Goal: Task Accomplishment & Management: Use online tool/utility

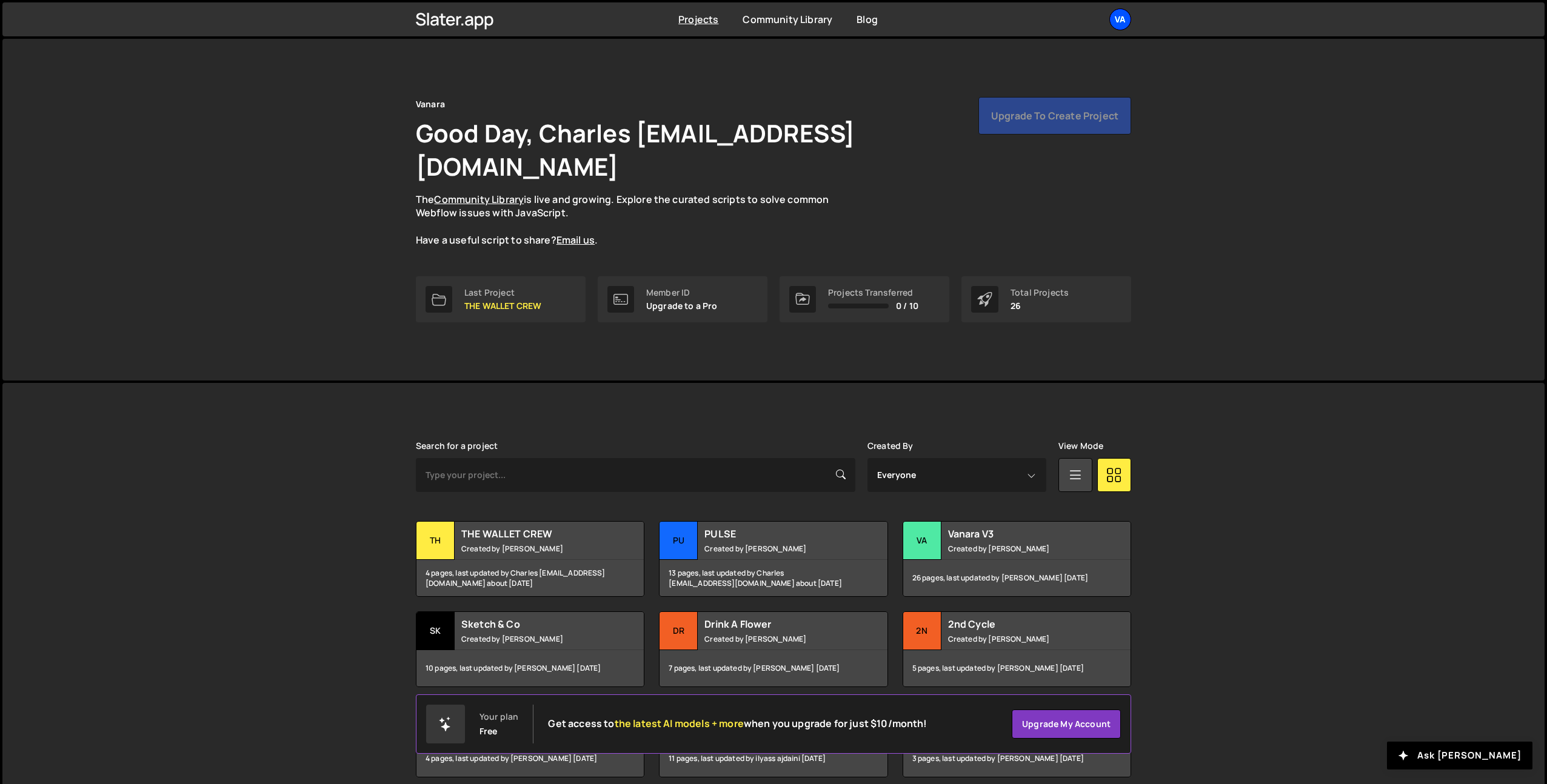
click at [1125, 17] on div "Va" at bounding box center [1120, 19] width 22 height 22
click at [1024, 47] on link "Projects" at bounding box center [1055, 50] width 150 height 21
click at [1116, 25] on div "Va" at bounding box center [1120, 19] width 22 height 22
click at [1027, 128] on button "Logout" at bounding box center [1055, 135] width 150 height 21
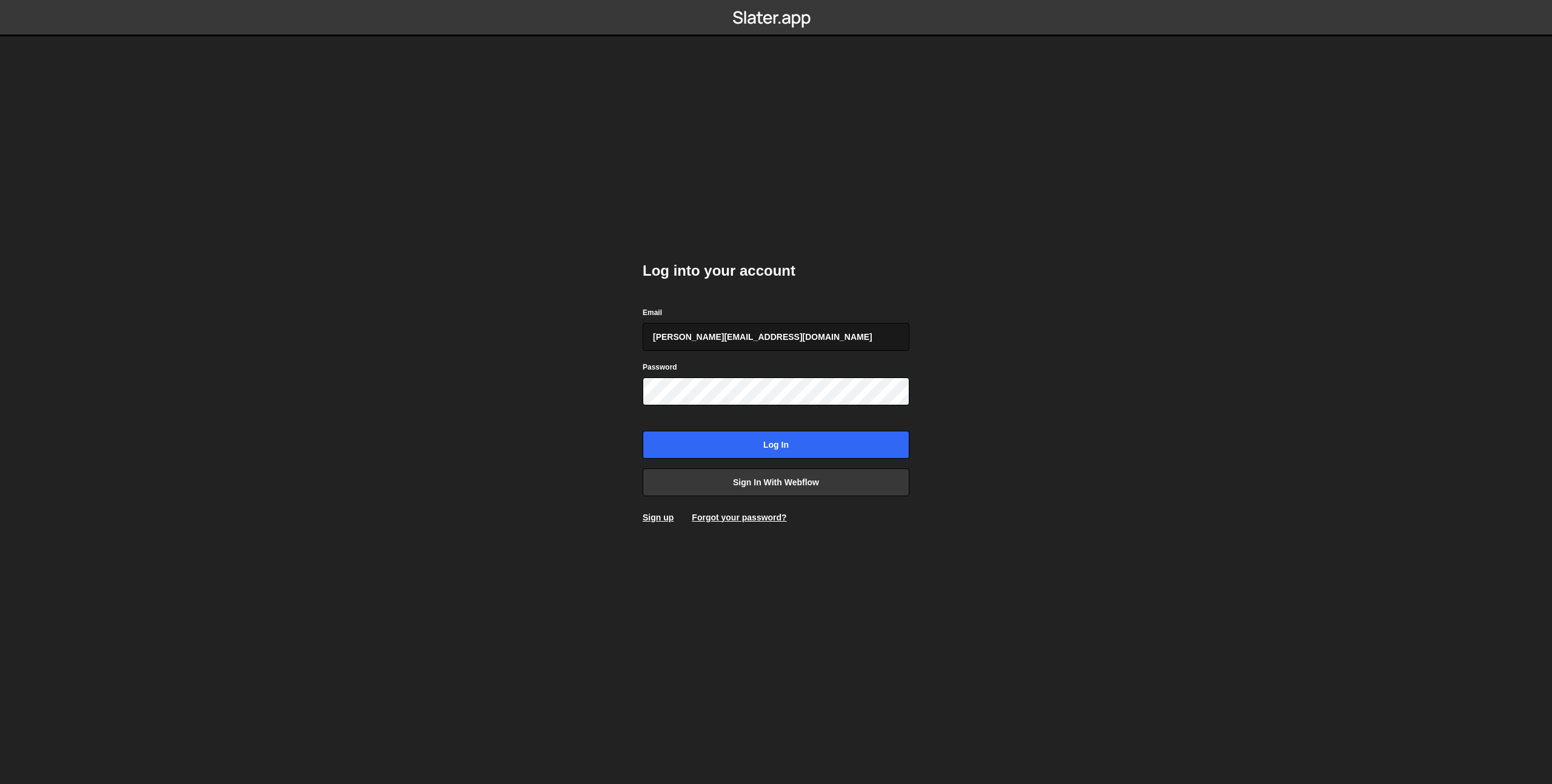
click at [766, 339] on input "[PERSON_NAME][EMAIL_ADDRESS][DOMAIN_NAME]" at bounding box center [776, 337] width 267 height 28
click at [735, 333] on input "[PERSON_NAME][EMAIL_ADDRESS][DOMAIN_NAME]" at bounding box center [776, 337] width 267 height 28
type input "[PERSON_NAME][EMAIL_ADDRESS][DOMAIN_NAME]"
click at [716, 447] on input "Log in" at bounding box center [776, 445] width 267 height 28
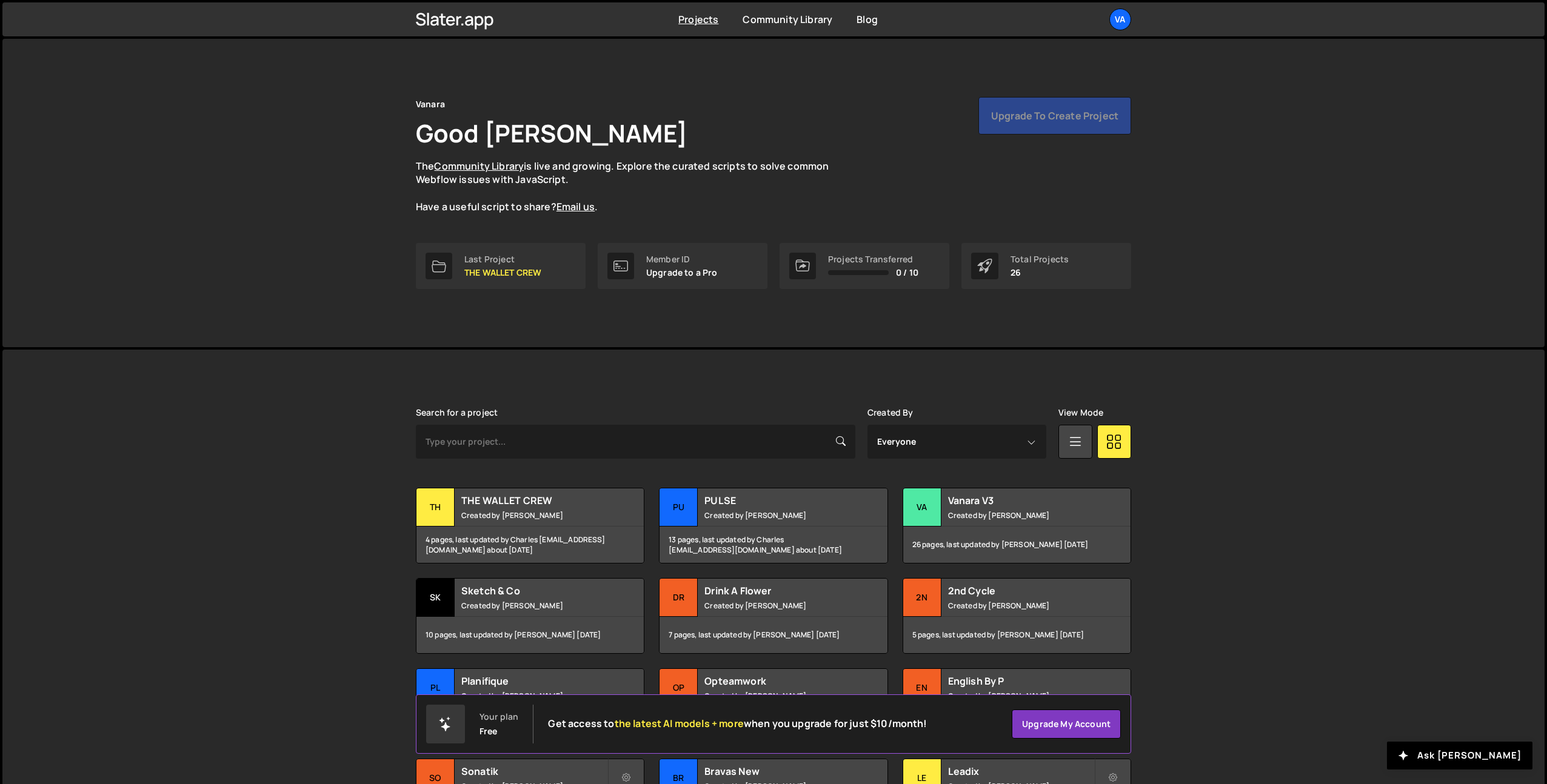
scroll to position [147, 0]
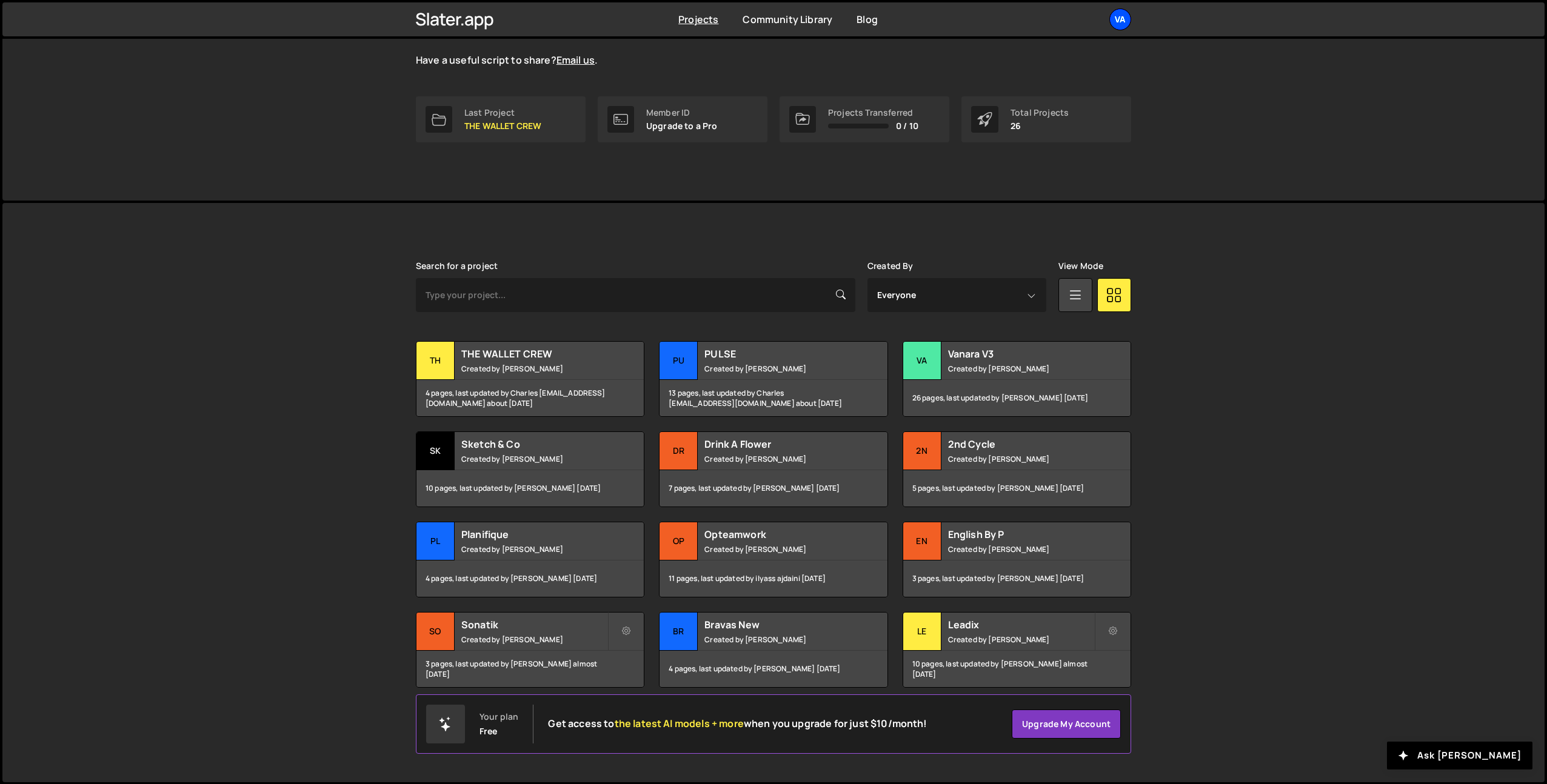
click at [1118, 20] on div "Va" at bounding box center [1120, 19] width 22 height 22
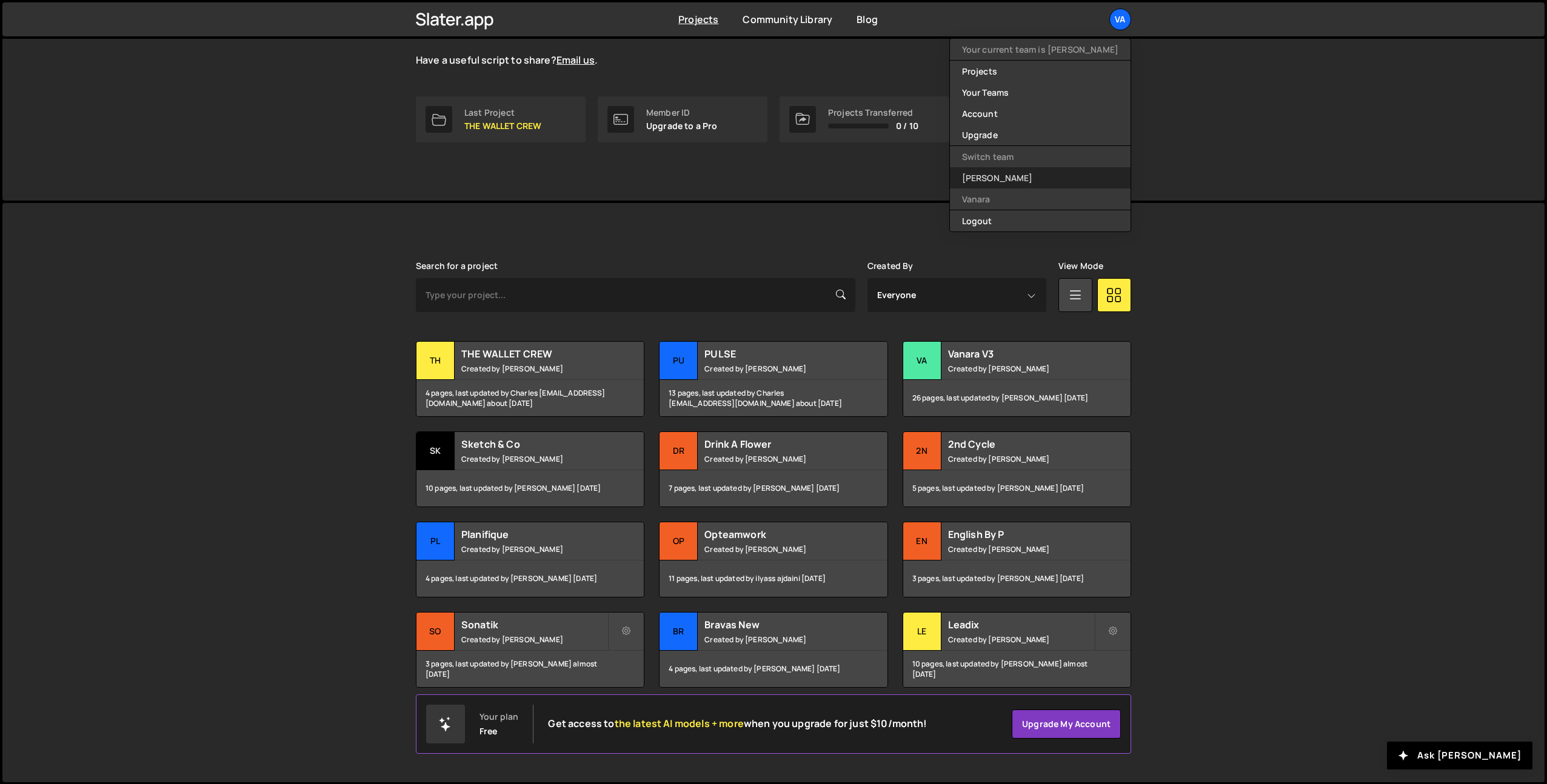
click at [1046, 173] on link "[PERSON_NAME]" at bounding box center [1040, 178] width 181 height 21
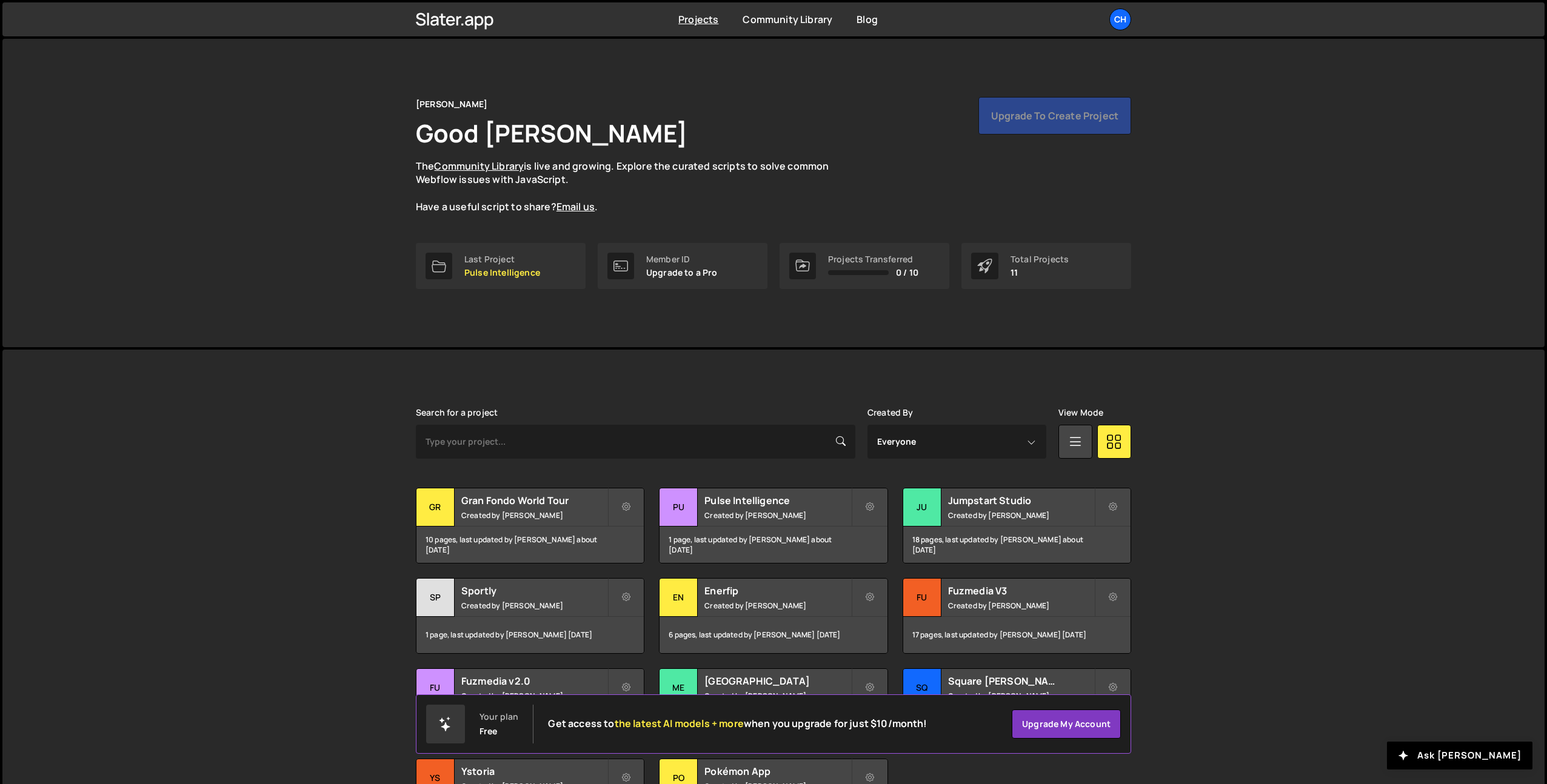
scroll to position [48, 0]
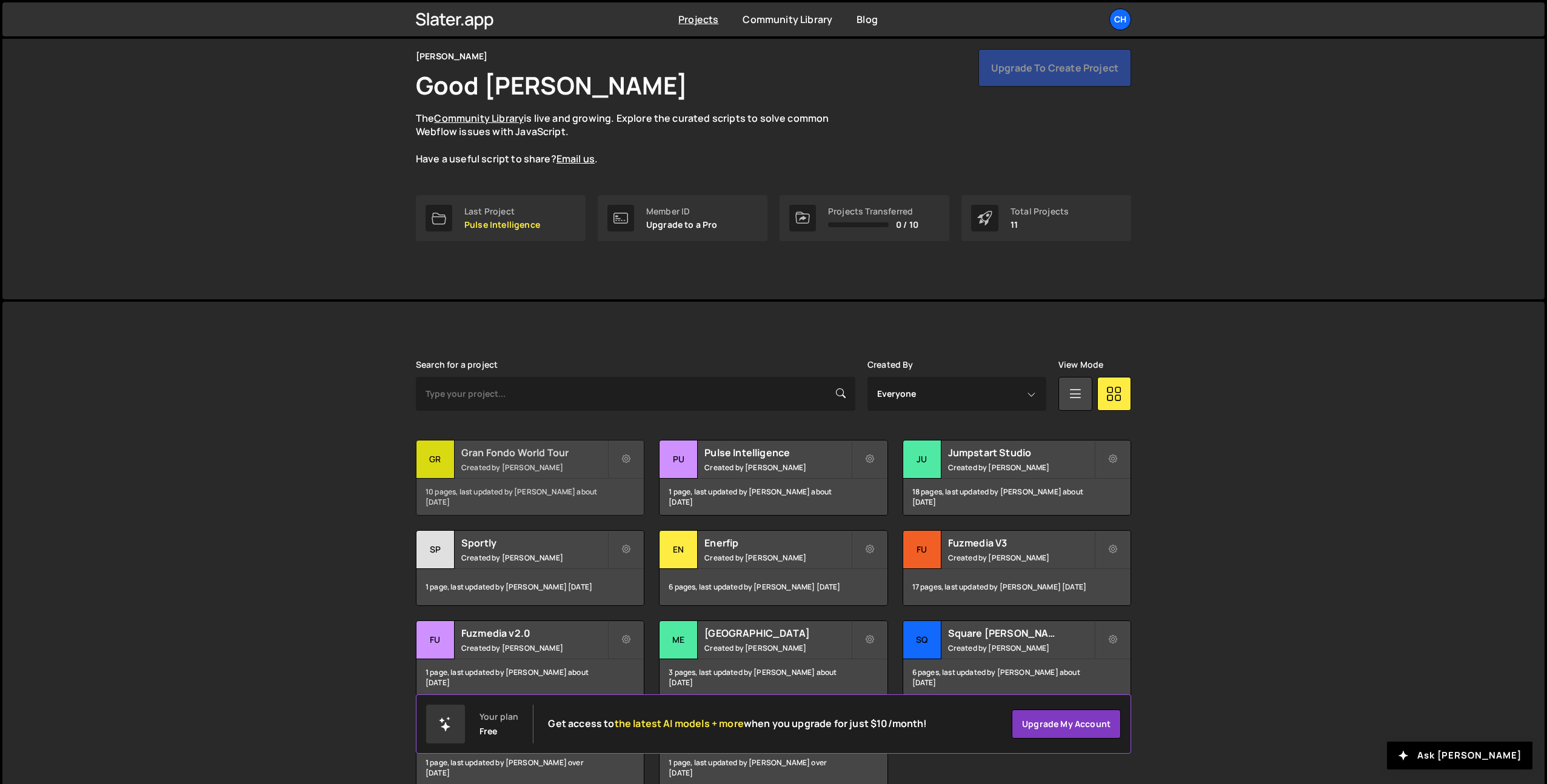
click at [533, 457] on h2 "Gran Fondo World Tour" at bounding box center [535, 452] width 146 height 13
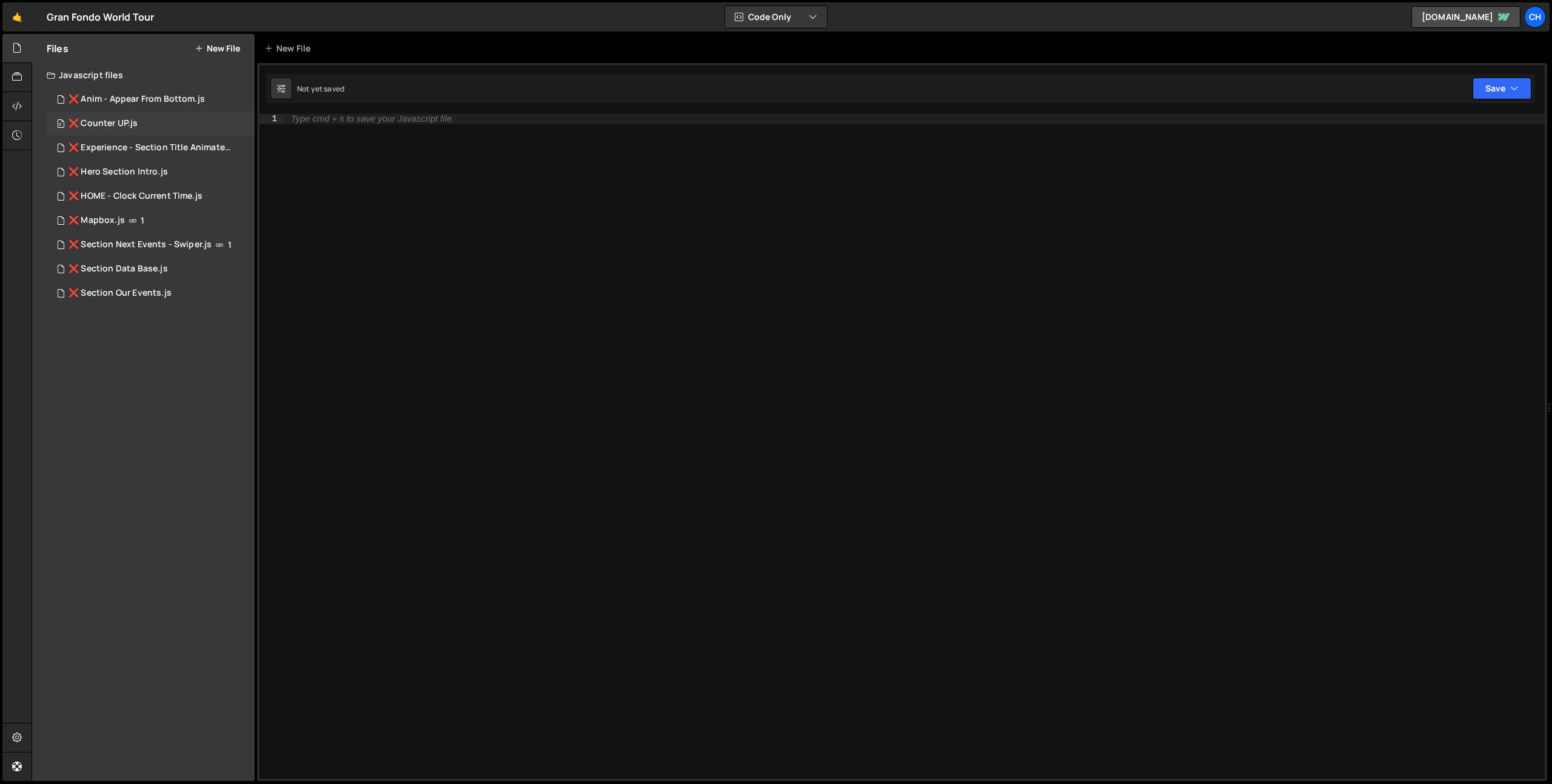
click at [125, 119] on div "❌ Counter UP.js" at bounding box center [103, 124] width 69 height 11
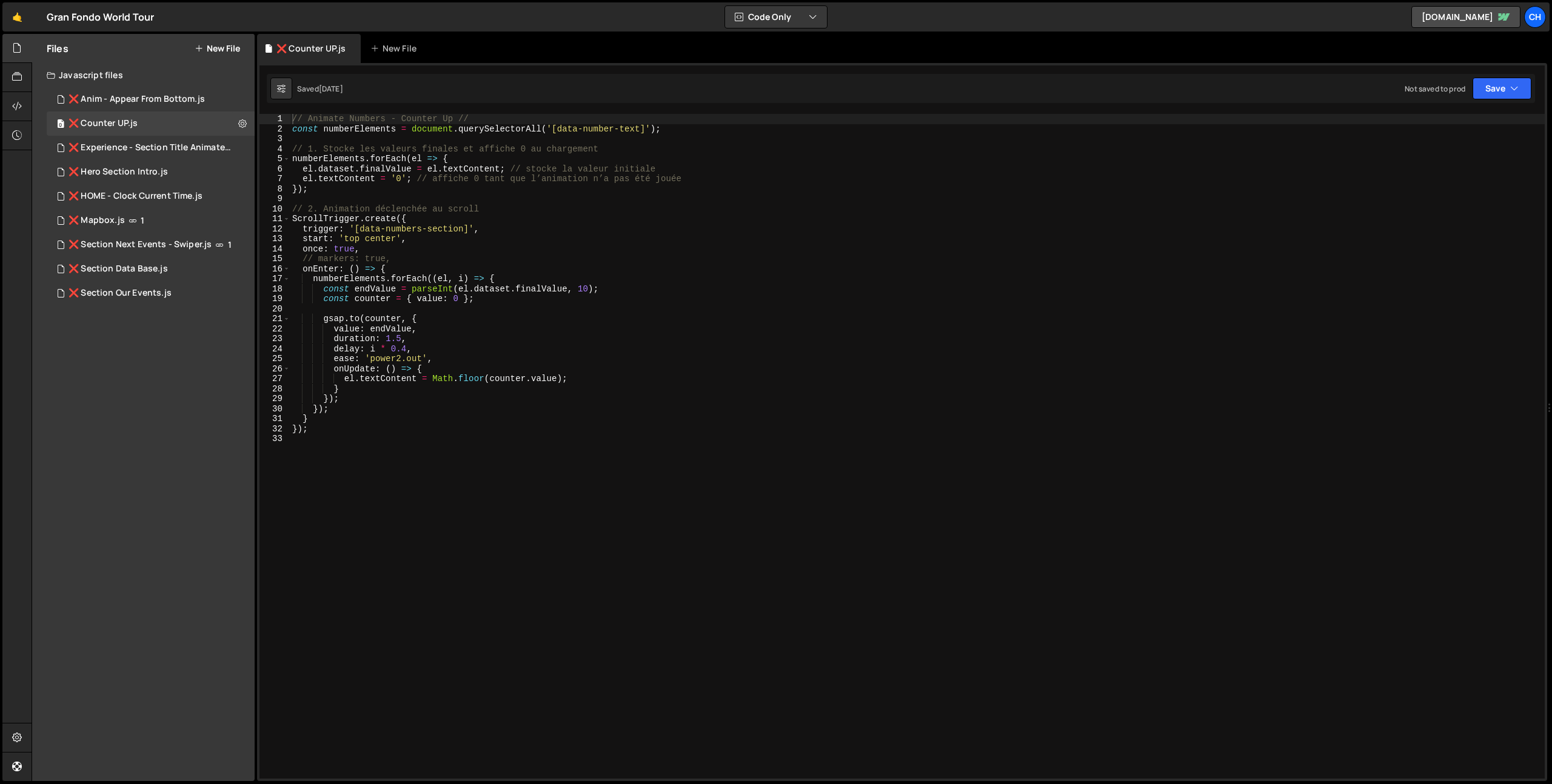
click at [515, 266] on div "// Animate Numbers - Counter Up // const numberElements = document . querySelec…" at bounding box center [917, 456] width 1255 height 684
type textarea "});"
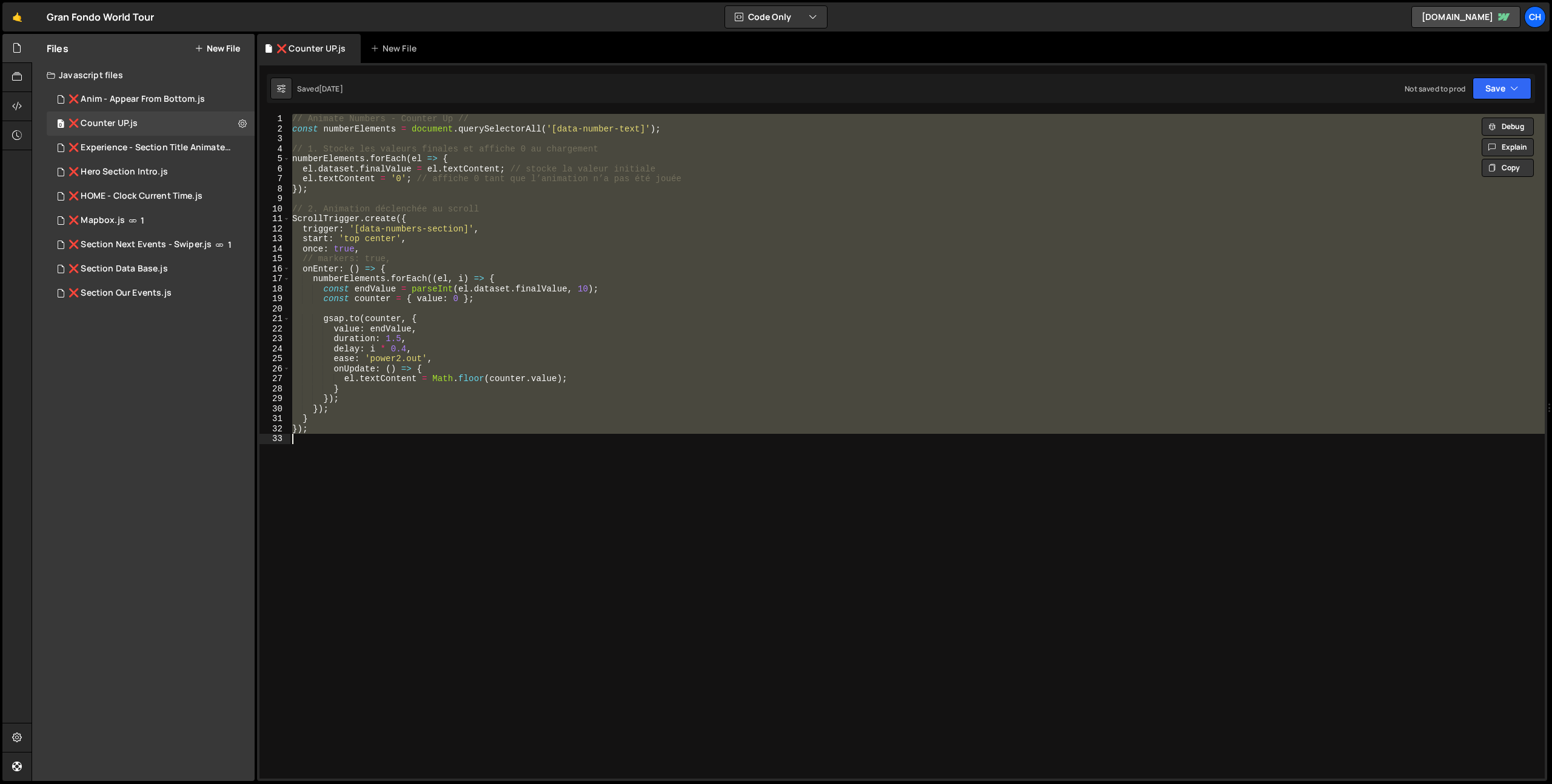
click at [423, 461] on div "// Animate Numbers - Counter Up // const numberElements = document . querySelec…" at bounding box center [917, 446] width 1255 height 665
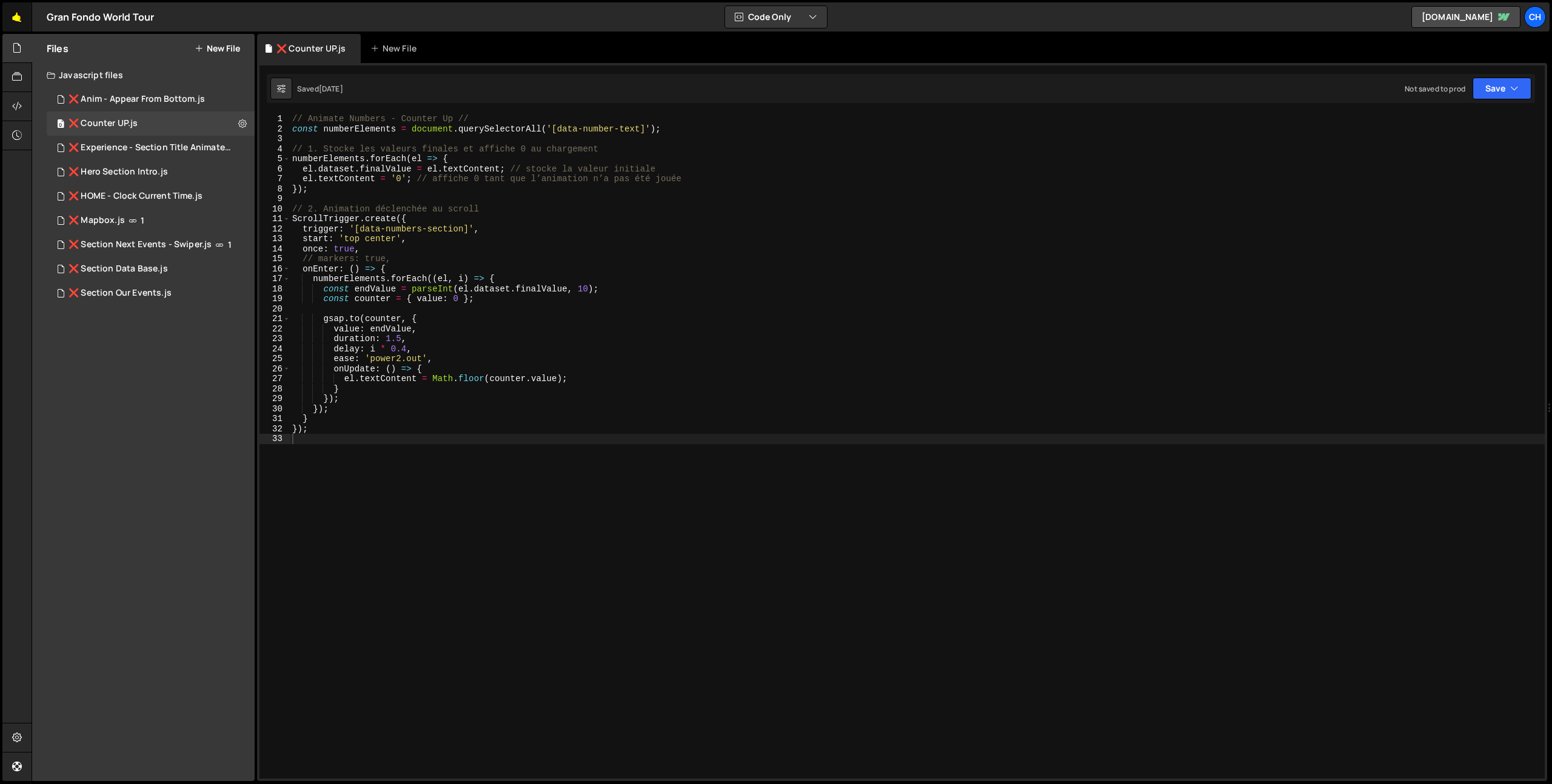
click at [18, 15] on link "🤙" at bounding box center [17, 16] width 29 height 29
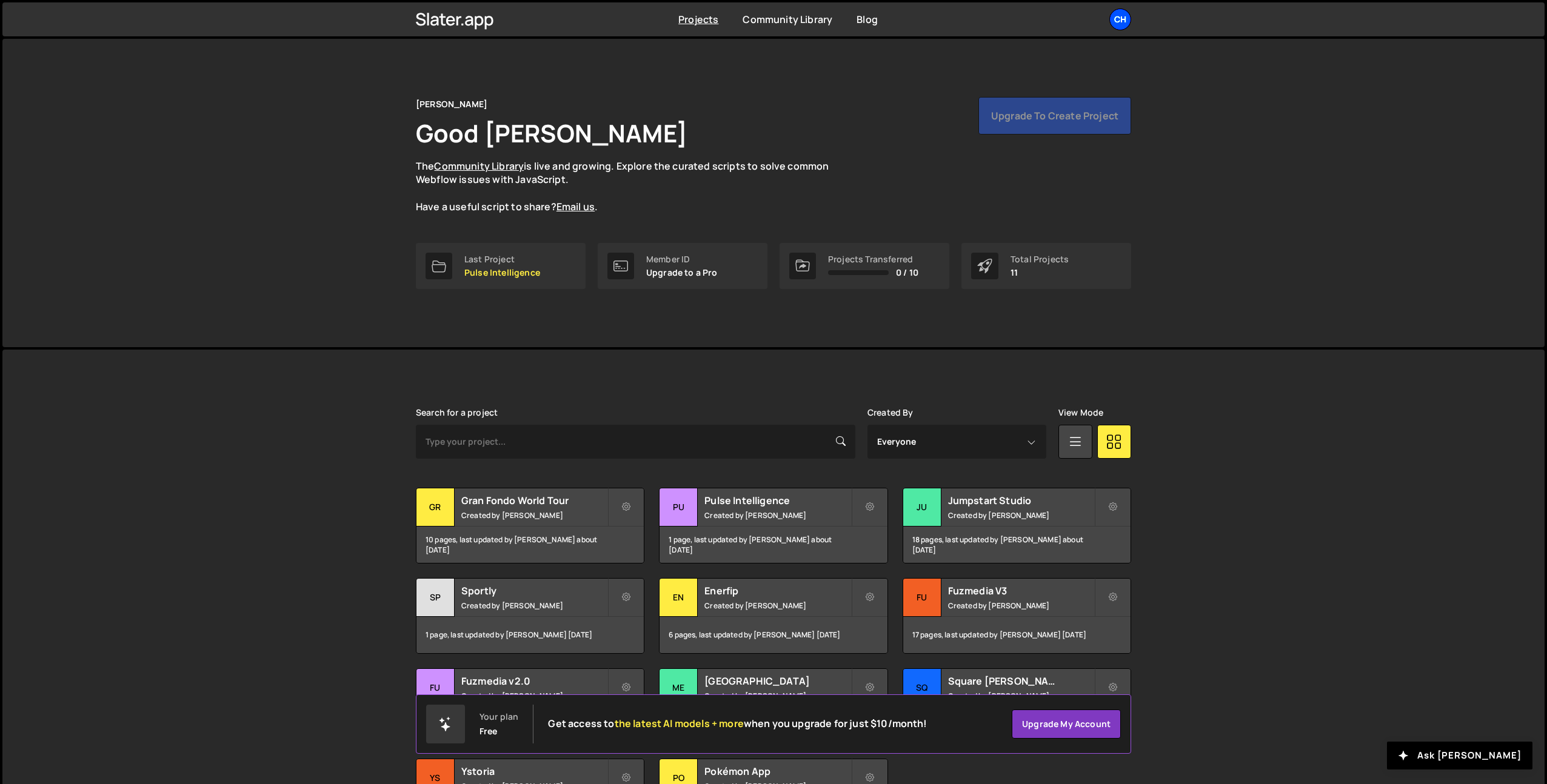
click at [1125, 25] on div "Ch" at bounding box center [1120, 19] width 22 height 22
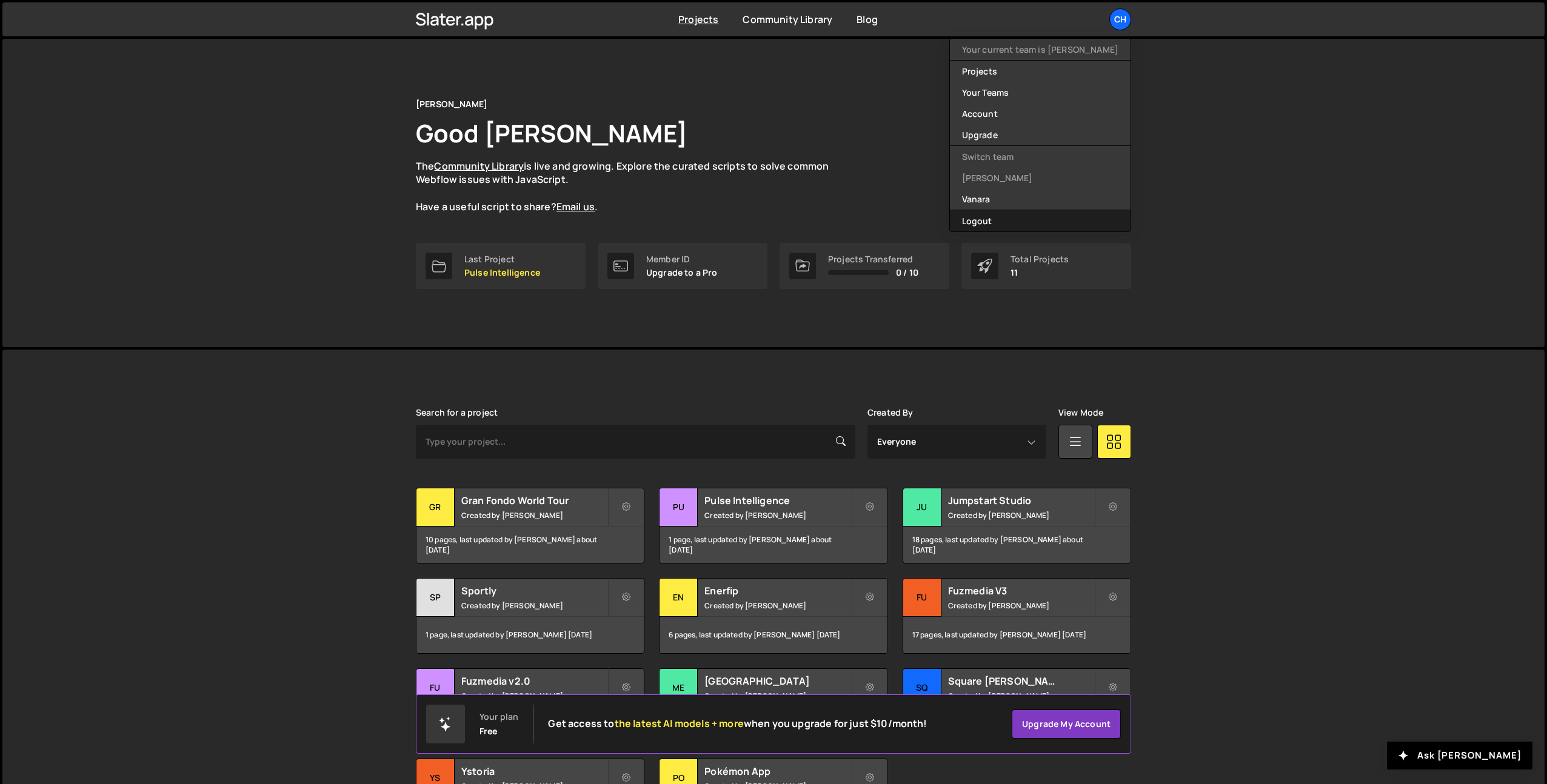
click at [1039, 217] on button "Logout" at bounding box center [1040, 221] width 181 height 21
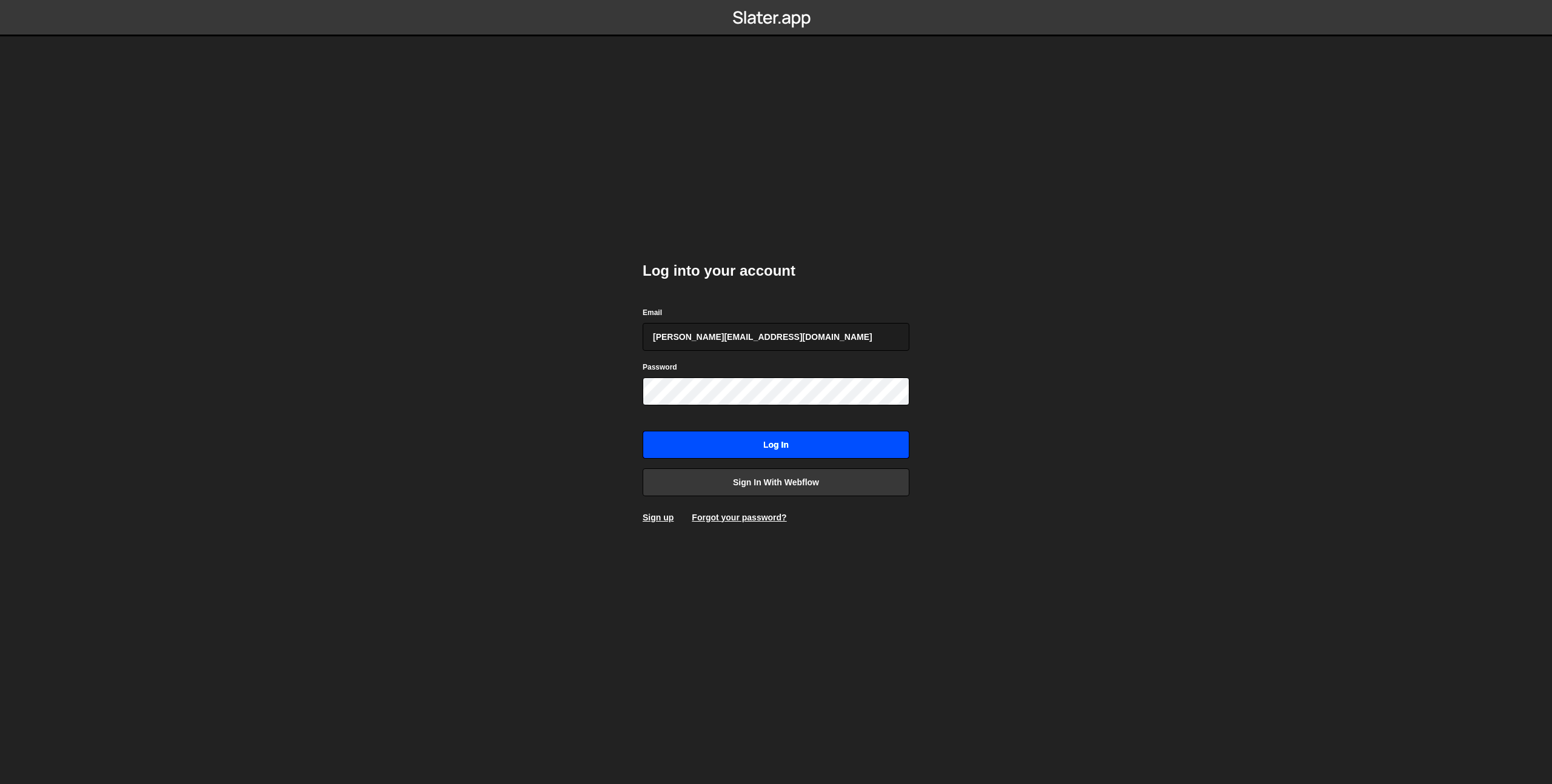
click at [782, 448] on input "Log in" at bounding box center [776, 445] width 267 height 28
